Goal: Task Accomplishment & Management: Complete application form

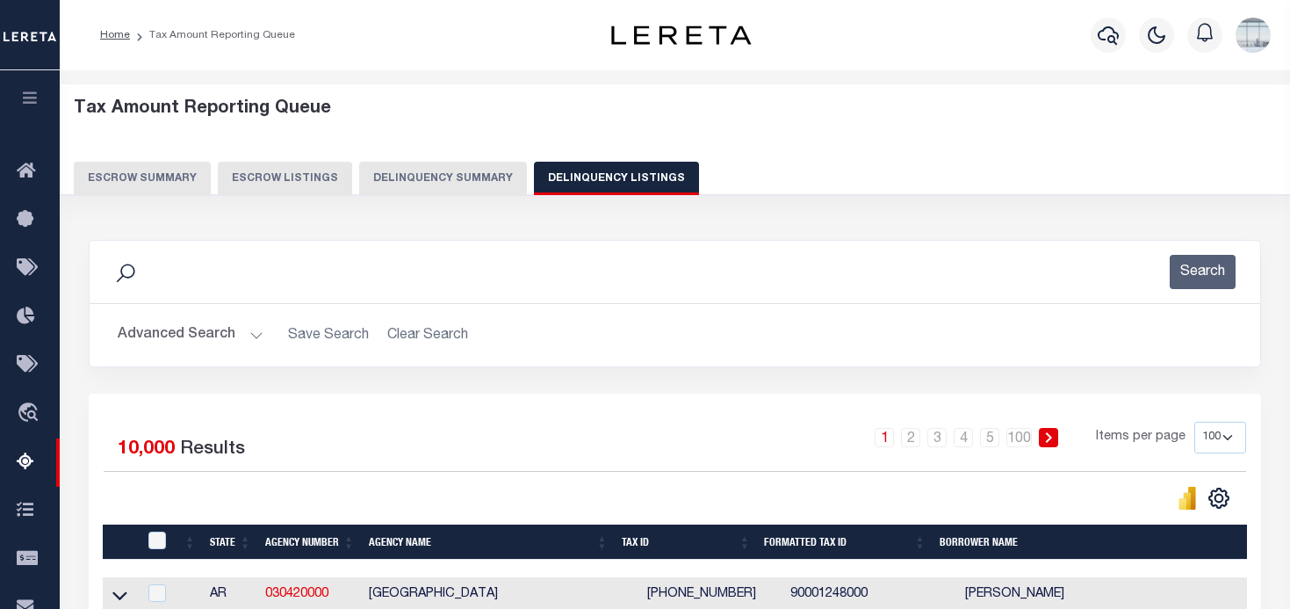
select select "100"
click at [24, 170] on icon at bounding box center [31, 172] width 28 height 22
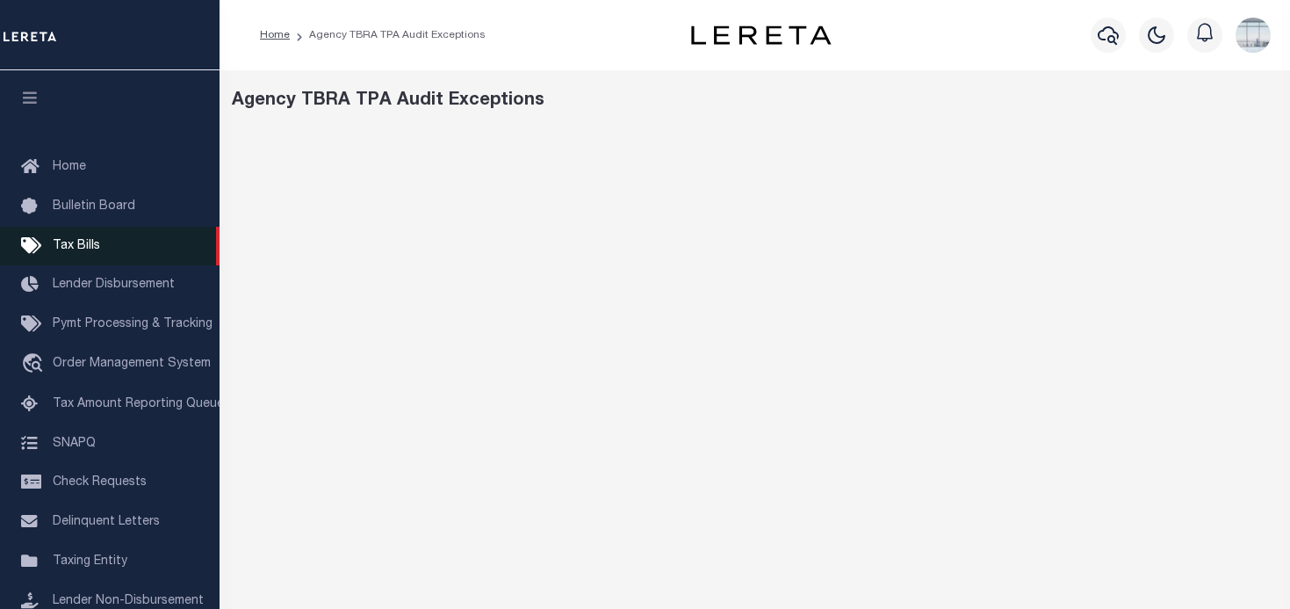
click at [85, 245] on span "Tax Bills" at bounding box center [76, 246] width 47 height 12
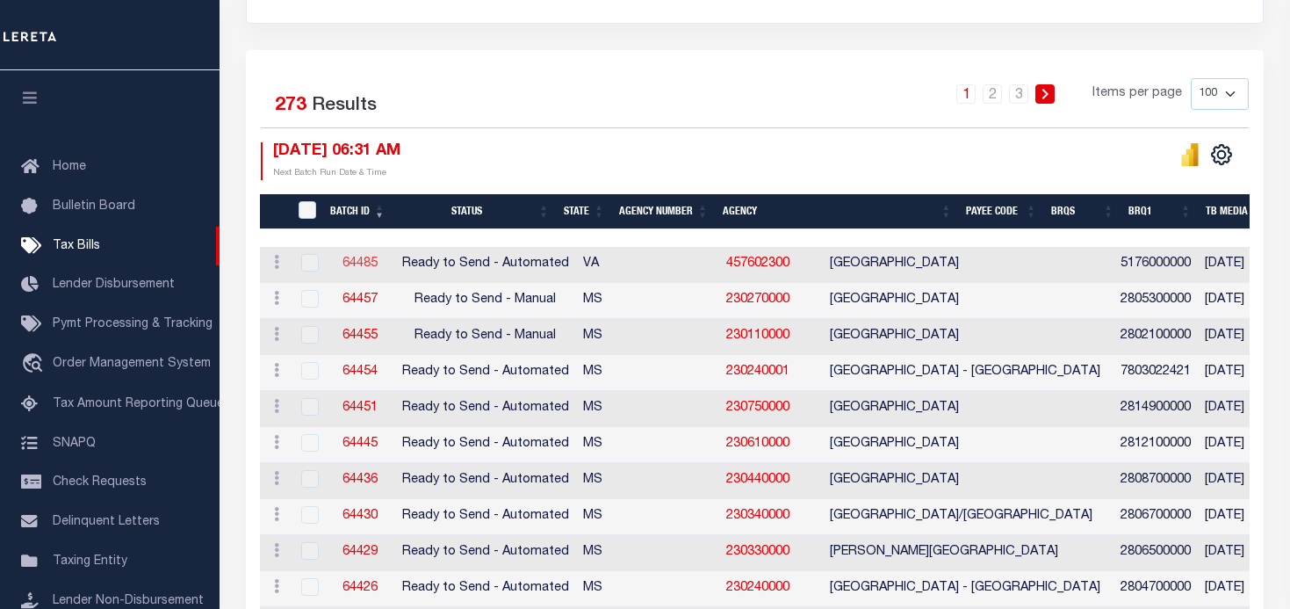
click at [355, 263] on link "64485" at bounding box center [360, 263] width 35 height 12
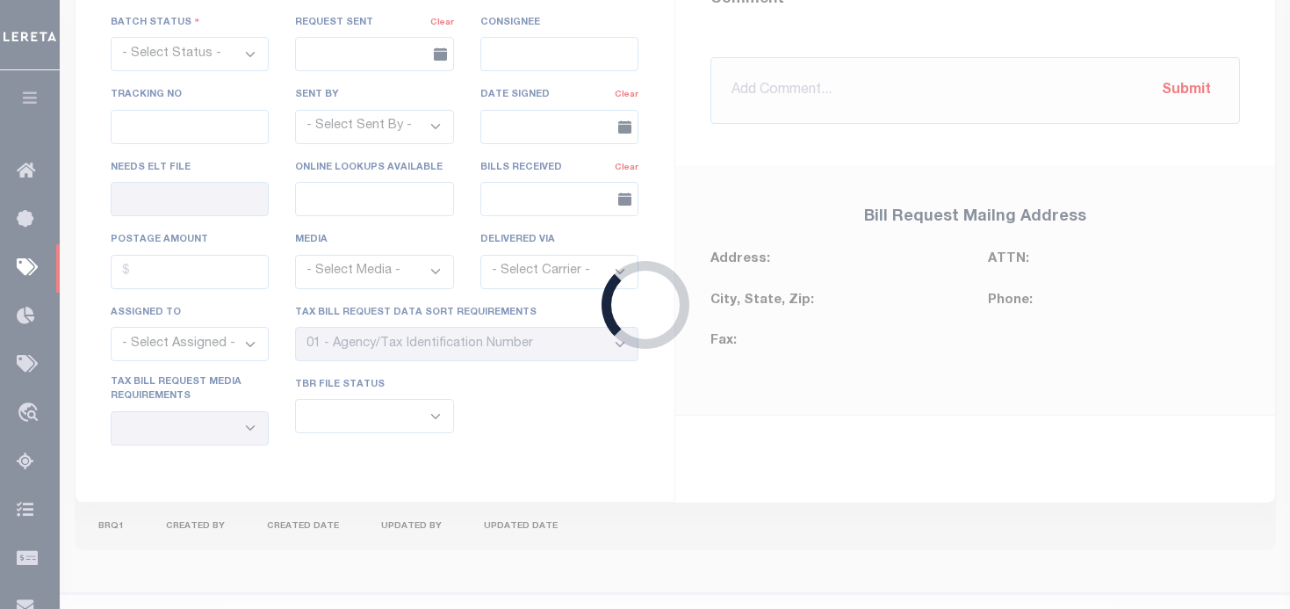
select select "RTA"
type input "No"
select select "28"
select select "22"
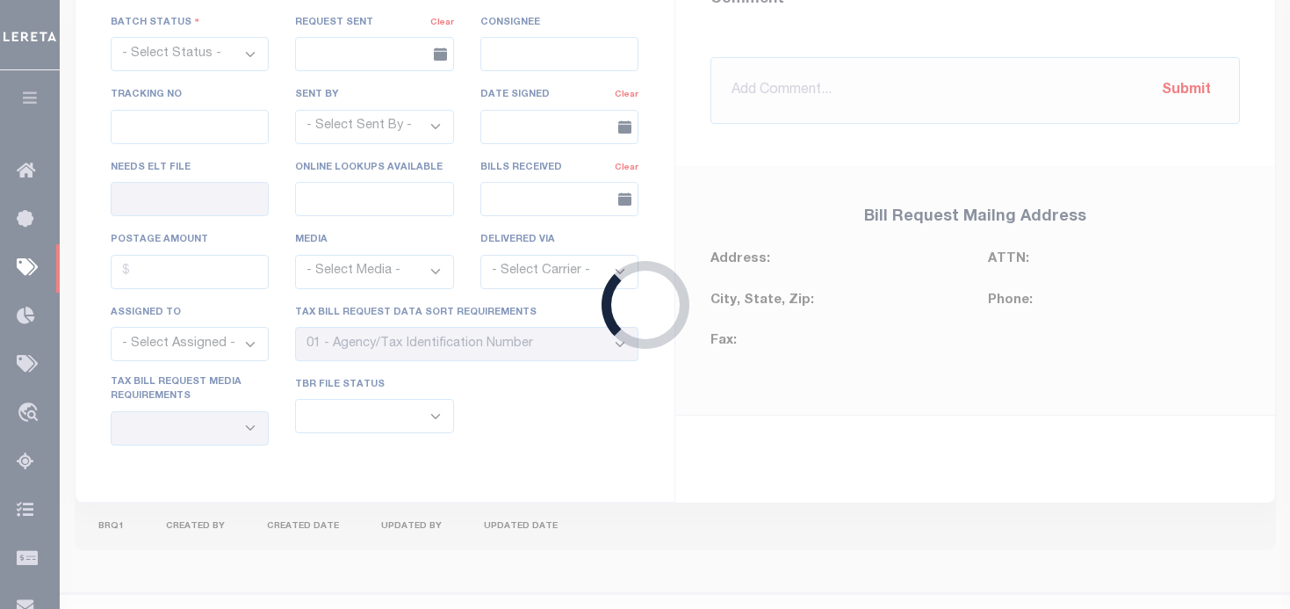
select select "1"
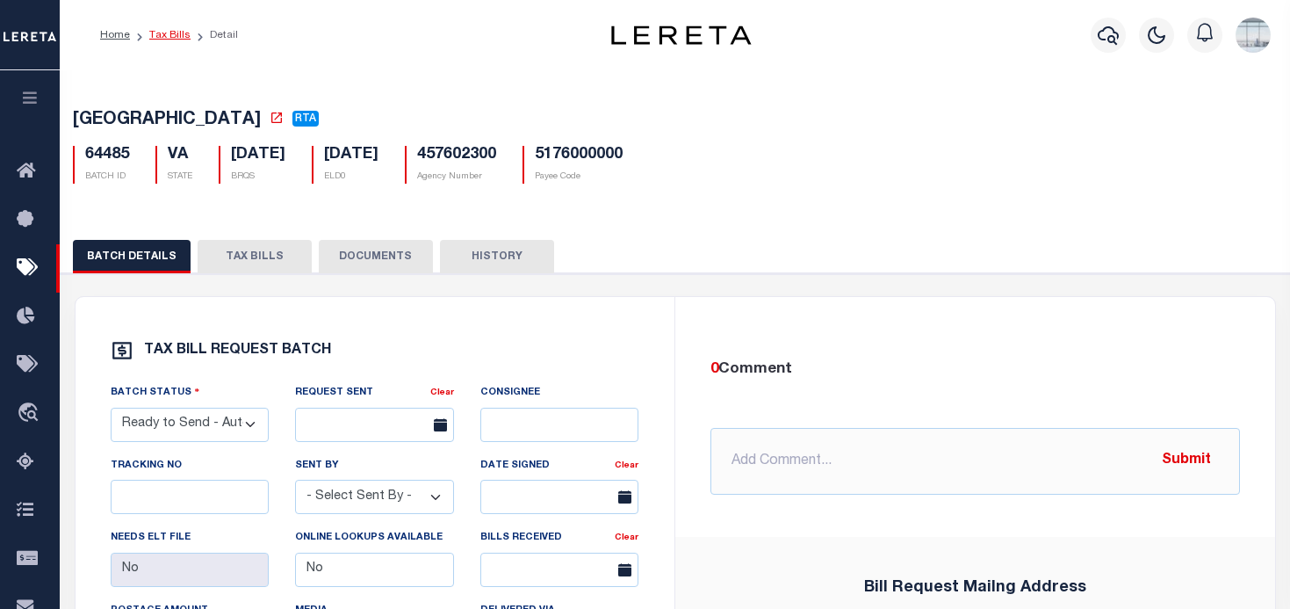
click at [162, 37] on link "Tax Bills" at bounding box center [169, 35] width 41 height 11
